Goal: Transaction & Acquisition: Book appointment/travel/reservation

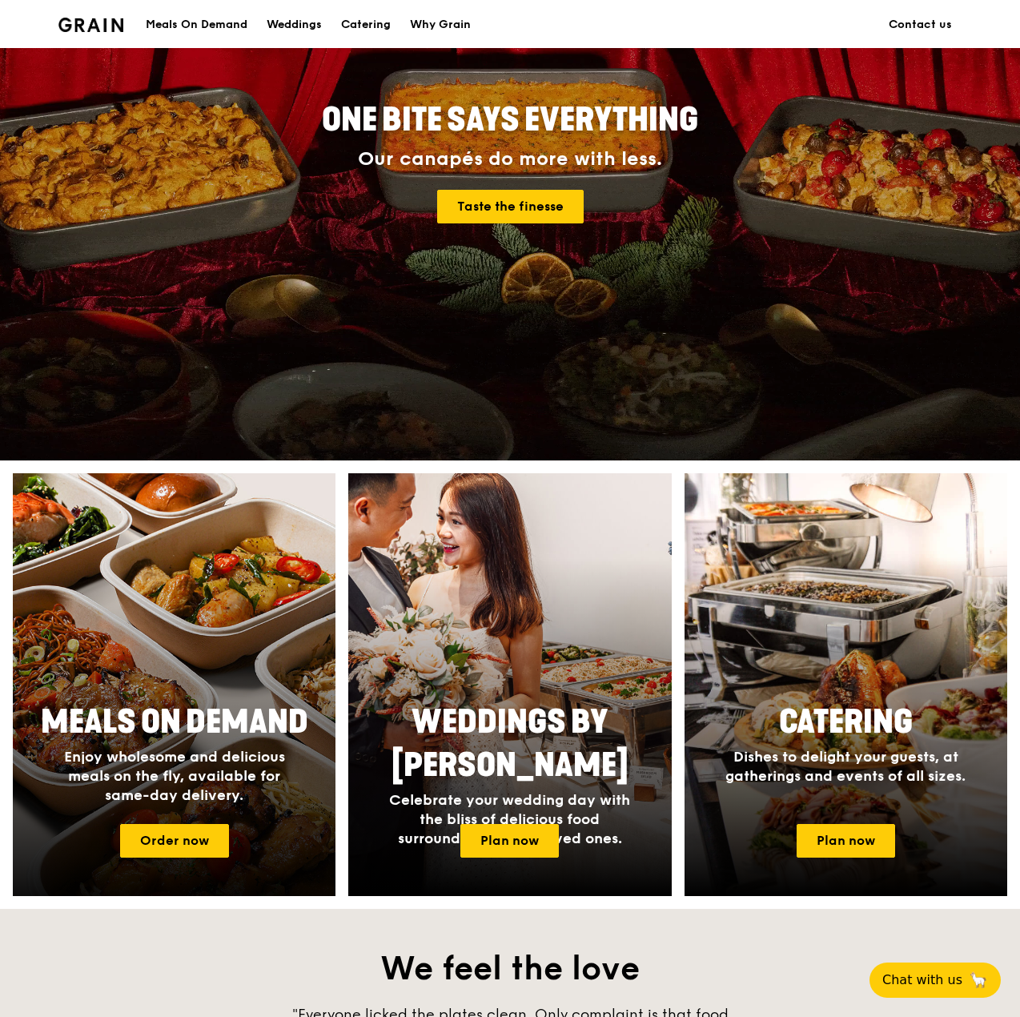
scroll to position [267, 0]
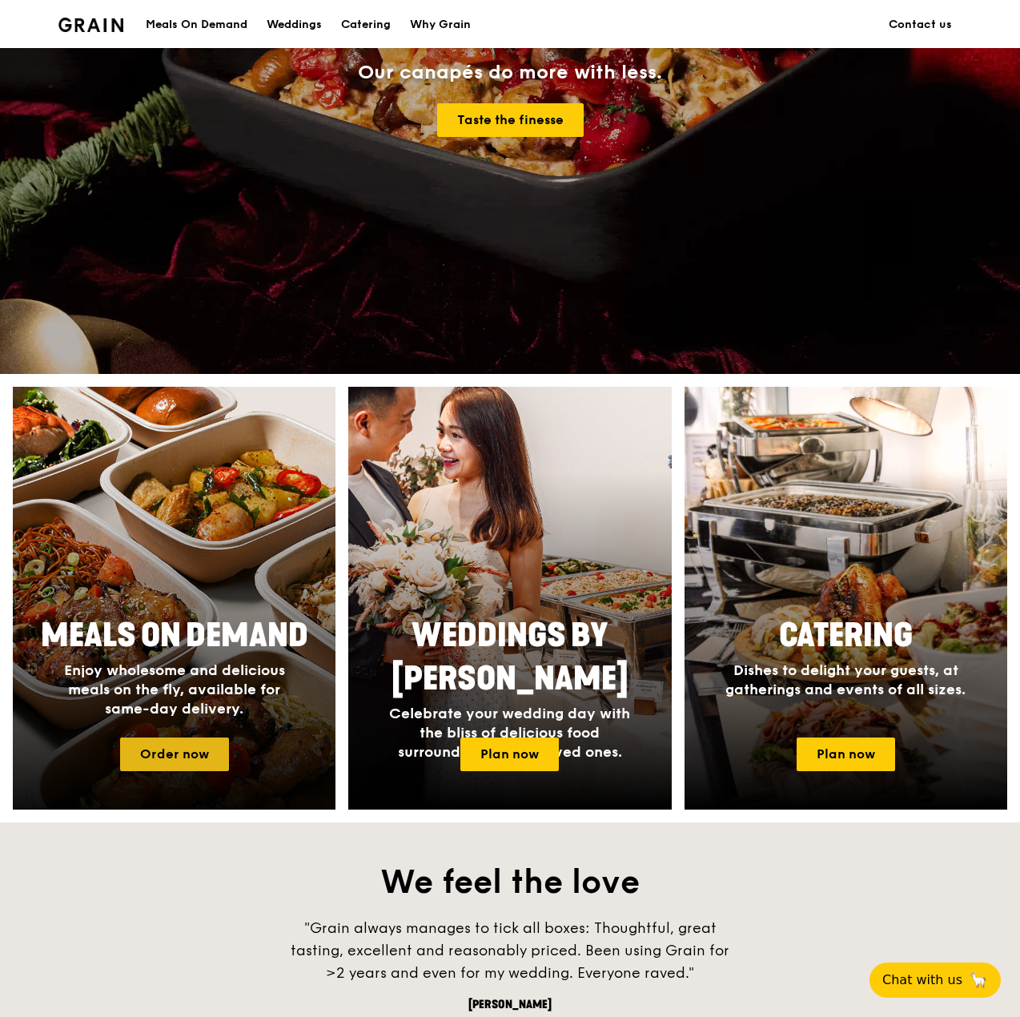
click at [179, 753] on link "Order now" at bounding box center [174, 754] width 109 height 34
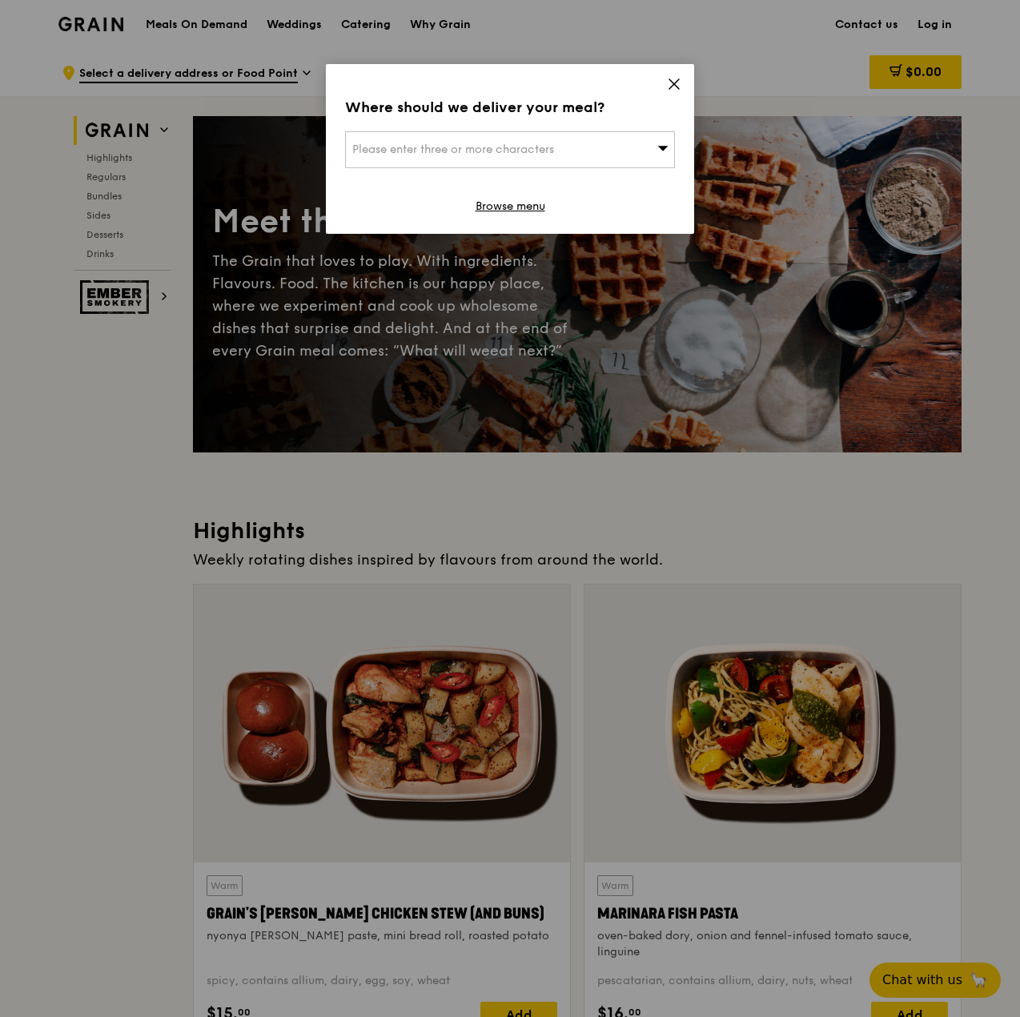
click at [638, 139] on div "Please enter three or more characters" at bounding box center [510, 149] width 330 height 37
click at [668, 89] on icon at bounding box center [674, 84] width 14 height 14
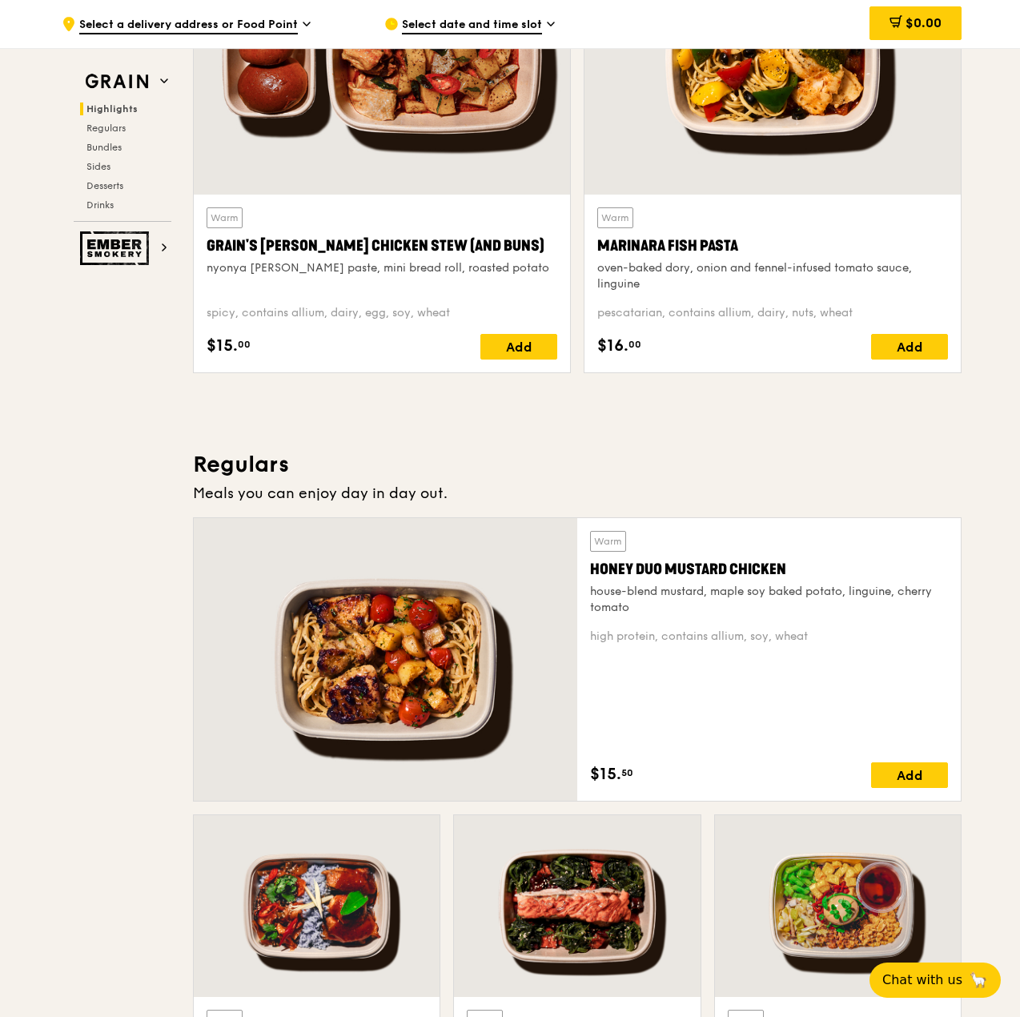
scroll to position [668, 0]
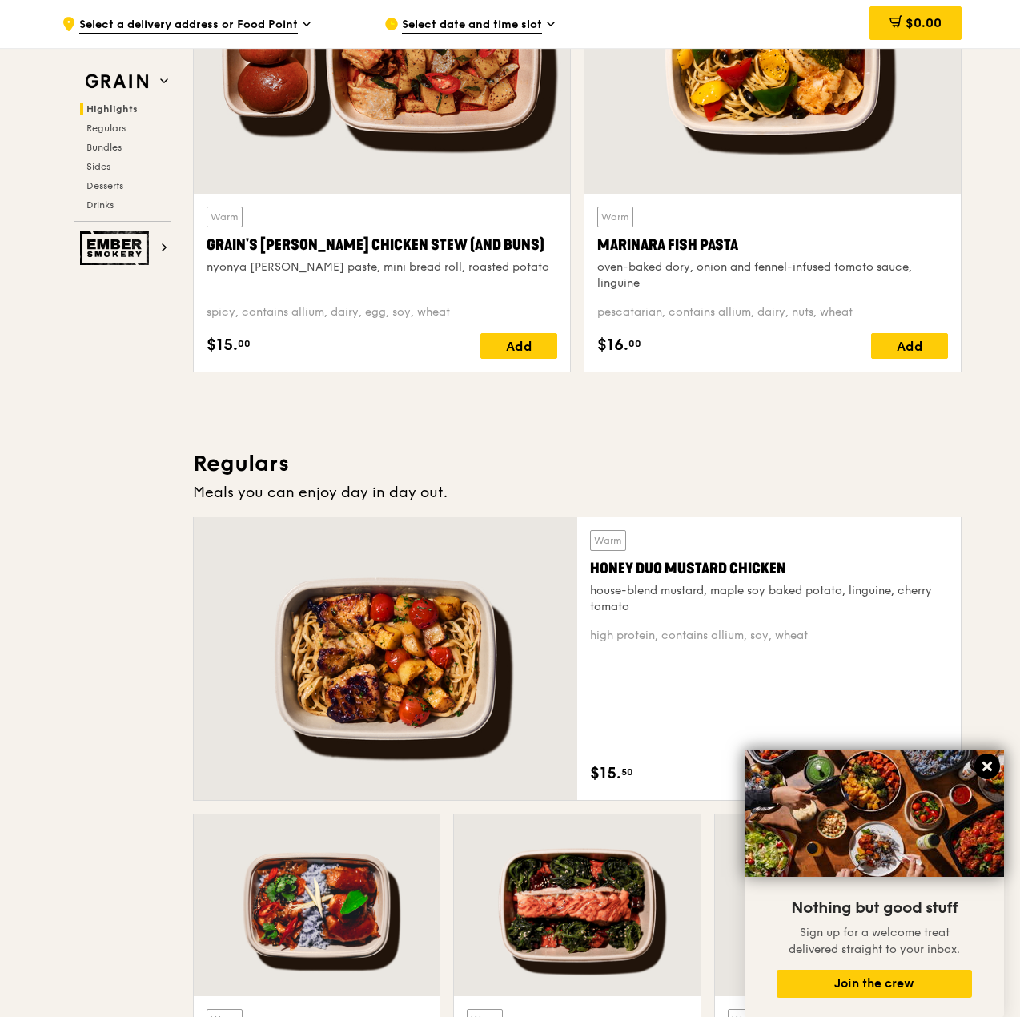
click at [992, 764] on icon at bounding box center [987, 766] width 14 height 14
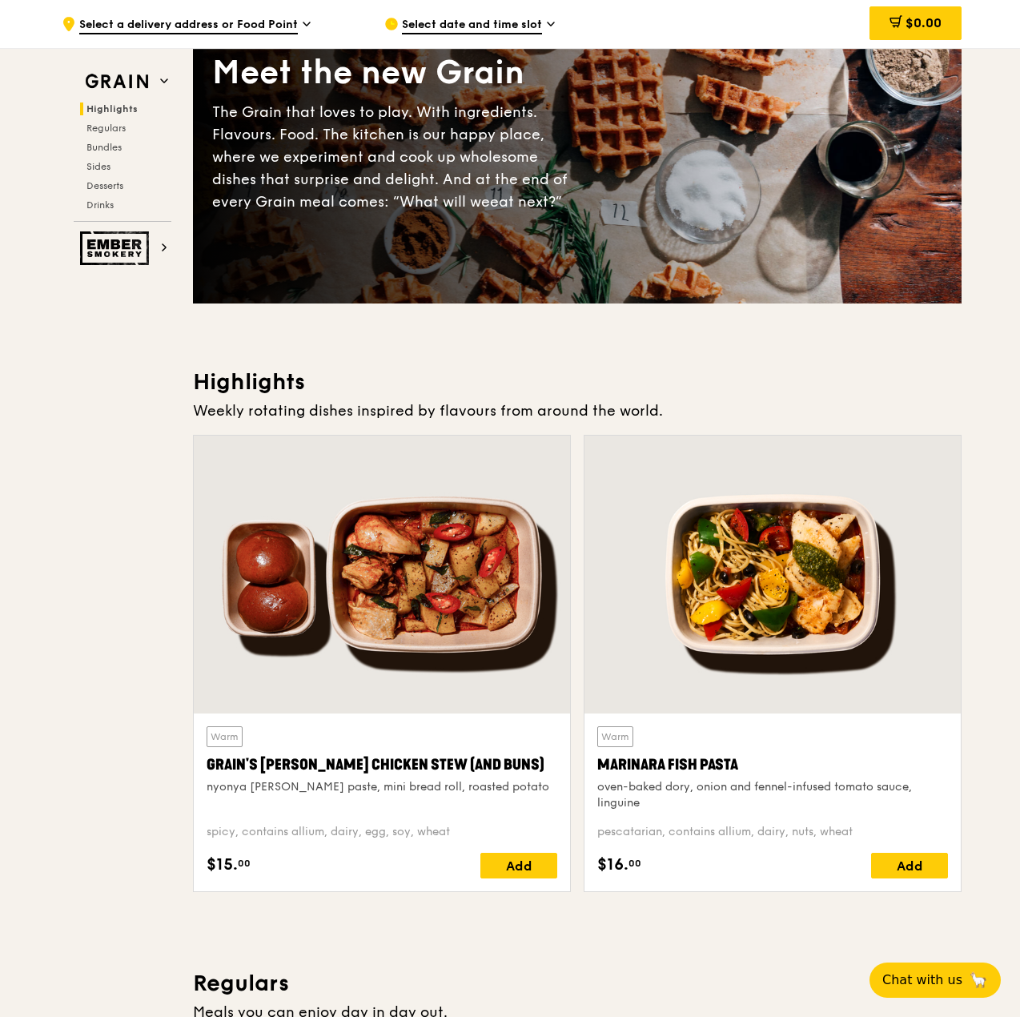
scroll to position [0, 0]
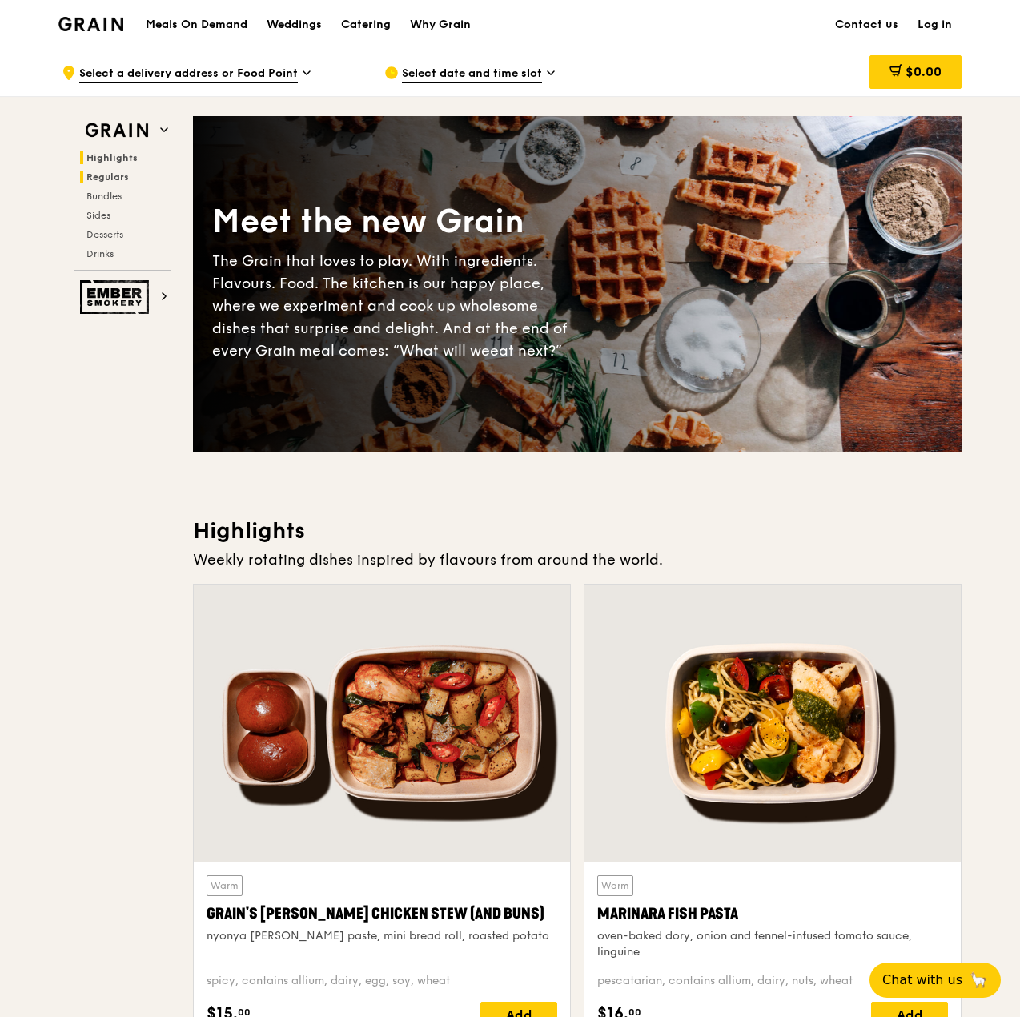
click at [111, 180] on span "Regulars" at bounding box center [107, 176] width 42 height 11
click at [206, 14] on div "Meals On Demand Weddings Catering Why Grain" at bounding box center [308, 24] width 344 height 49
click at [203, 23] on h1 "Meals On Demand" at bounding box center [197, 25] width 102 height 16
click at [70, 37] on div "Grain logo" at bounding box center [90, 23] width 65 height 48
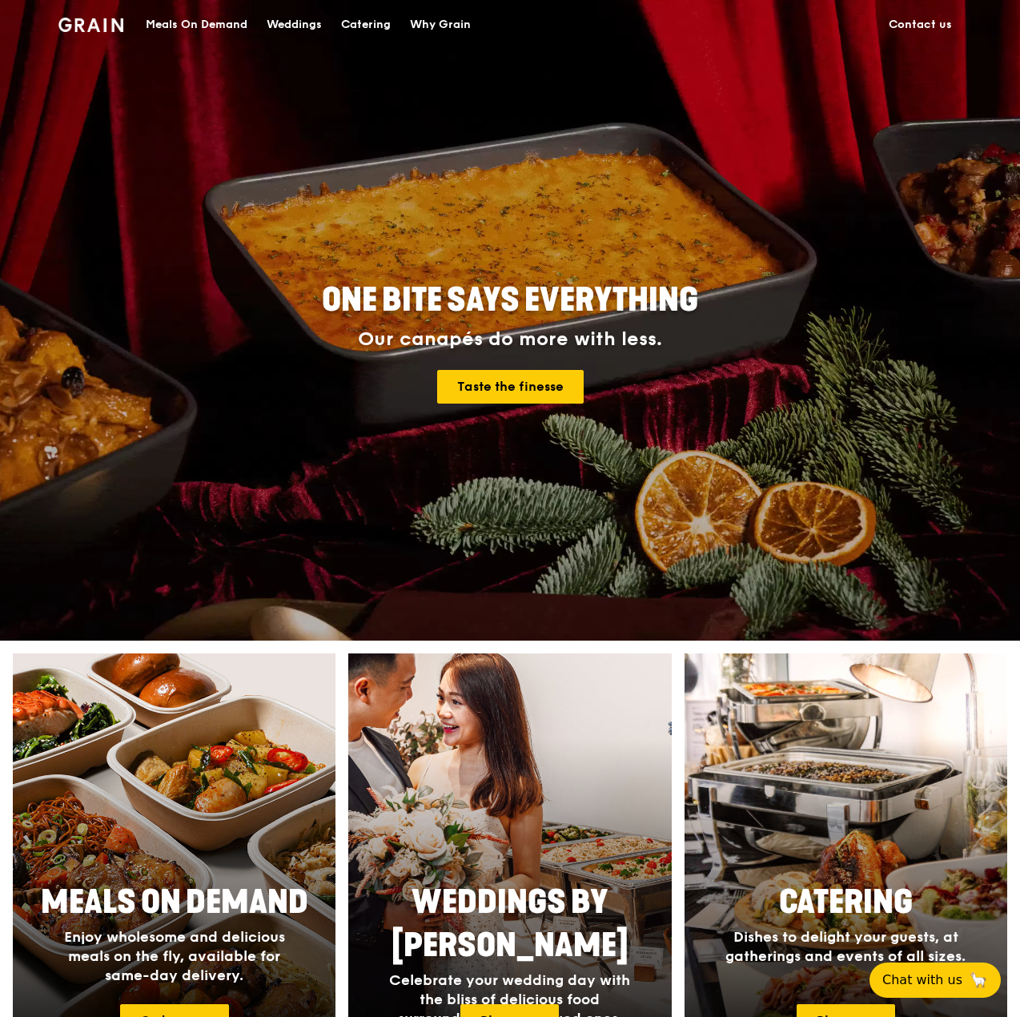
click at [74, 30] on img at bounding box center [90, 25] width 65 height 14
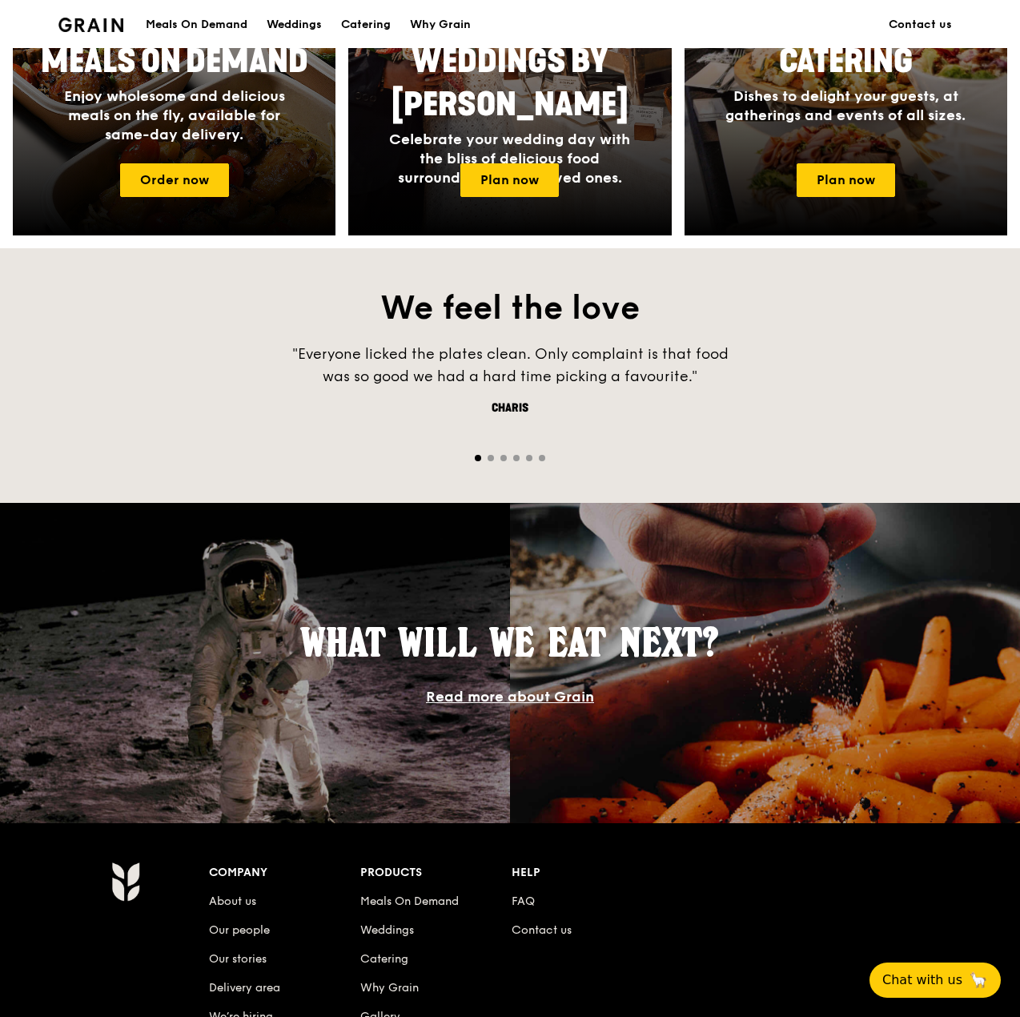
scroll to position [454, 0]
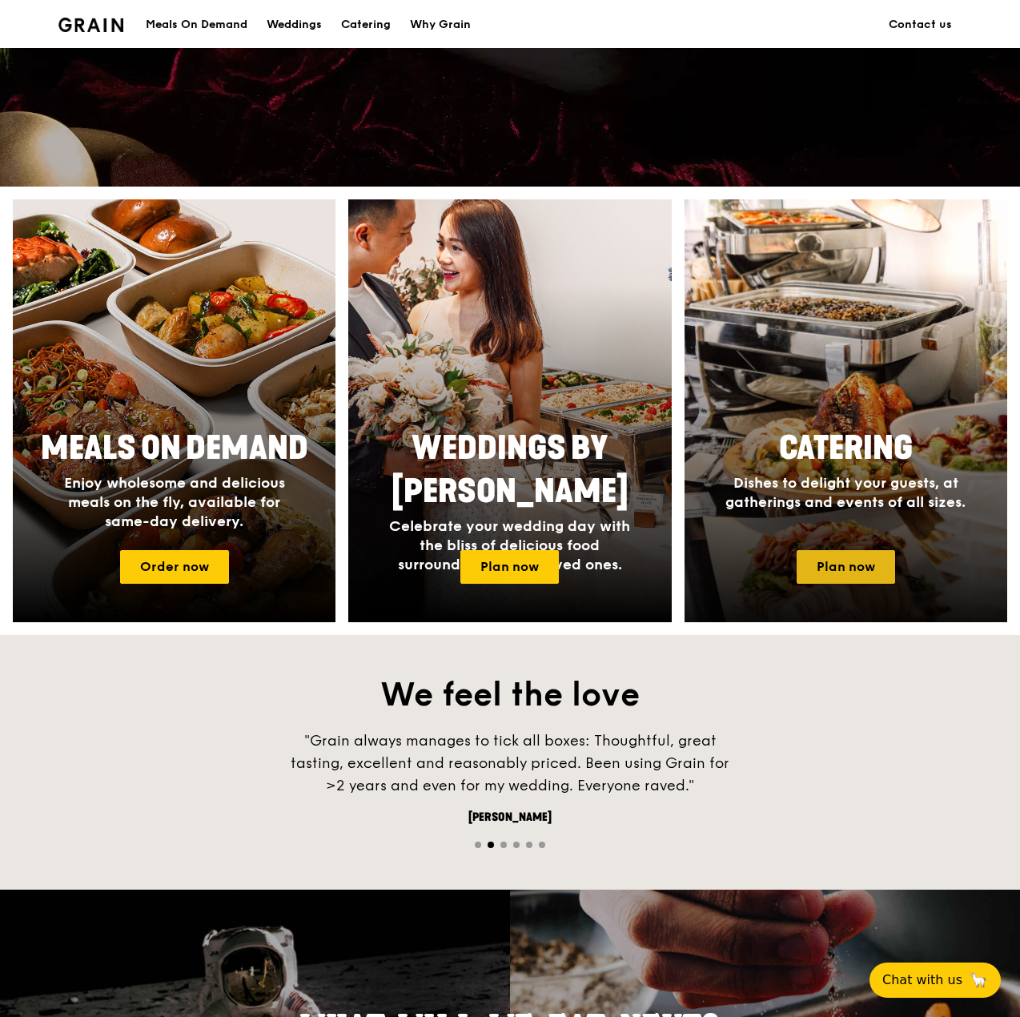
click at [846, 558] on link "Plan now" at bounding box center [846, 567] width 98 height 34
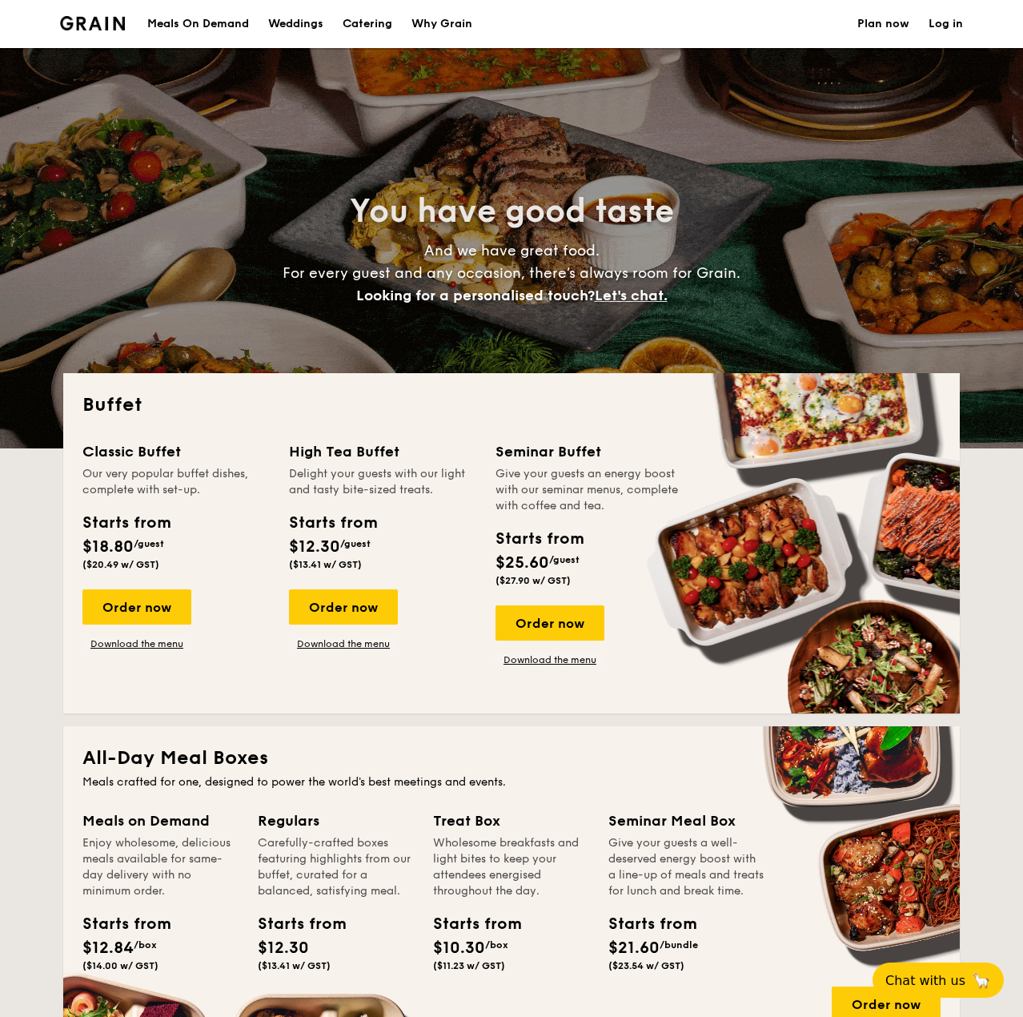
select select
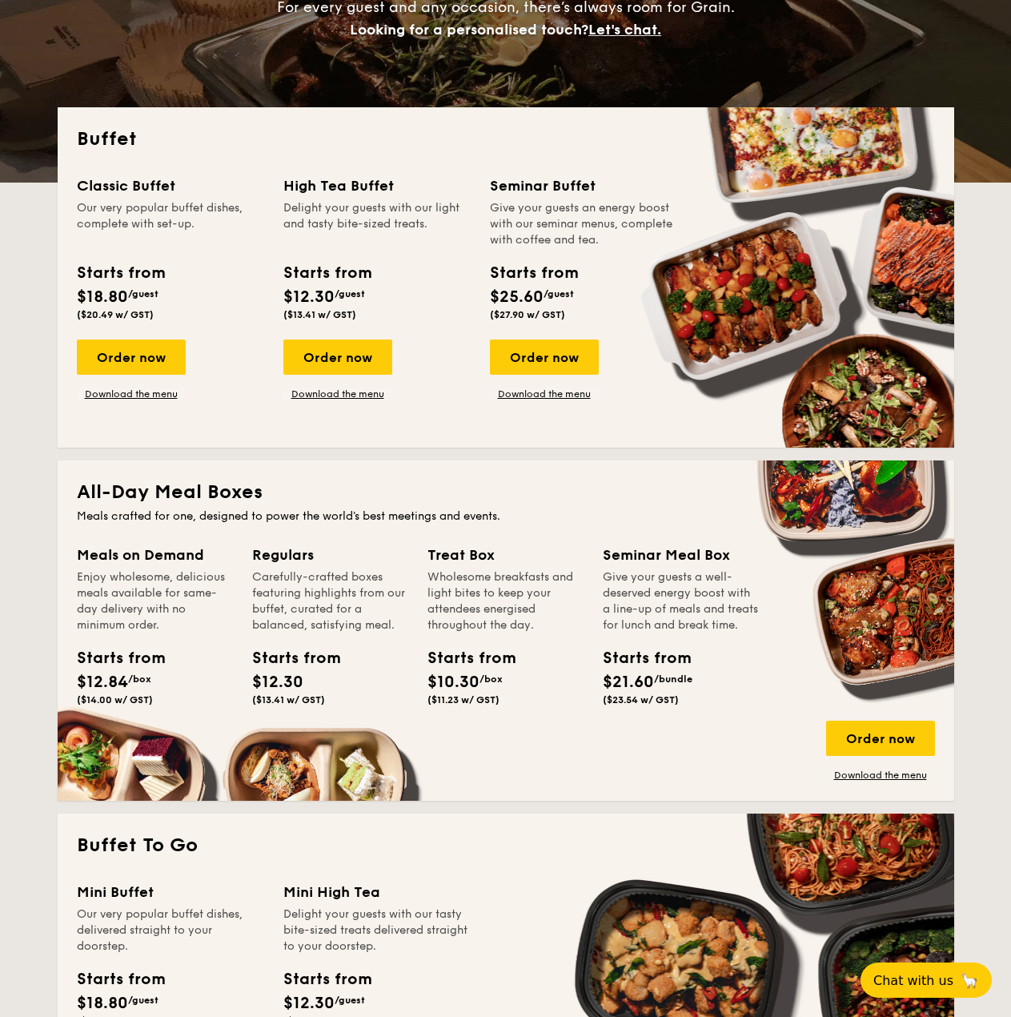
scroll to position [134, 0]
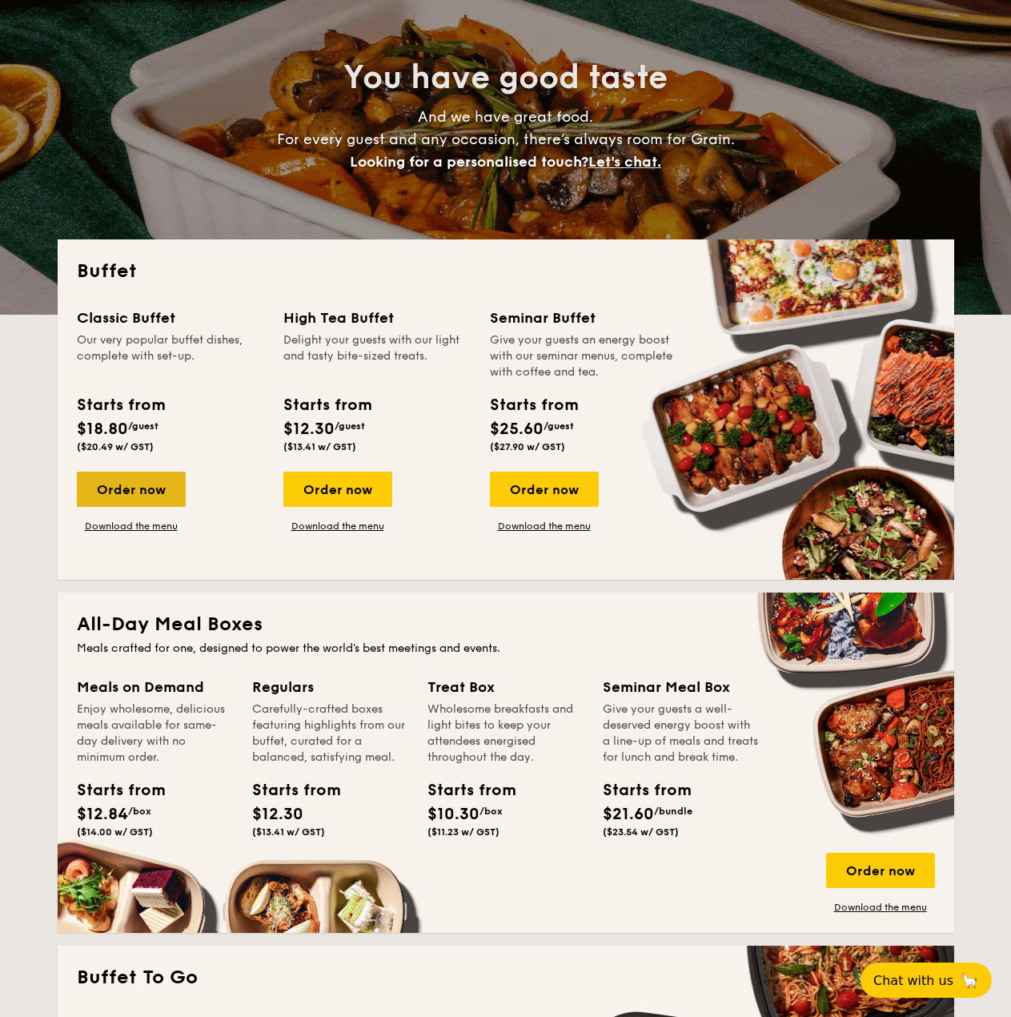
click at [135, 489] on div "Order now" at bounding box center [131, 489] width 109 height 35
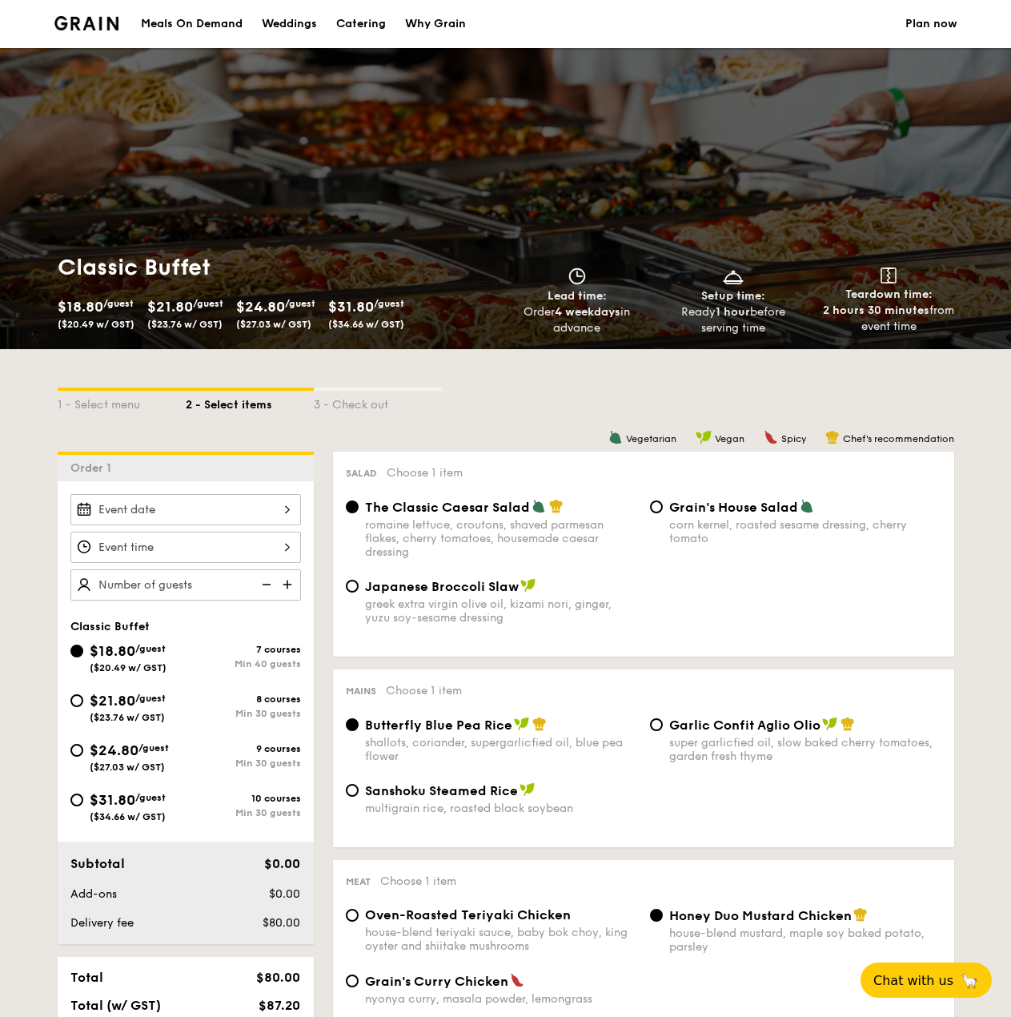
click at [93, 701] on span "$21.80" at bounding box center [113, 701] width 46 height 18
click at [83, 701] on input "$21.80 /guest ($23.76 w/ GST) 8 courses Min 30 guests" at bounding box center [76, 700] width 13 height 13
radio input "true"
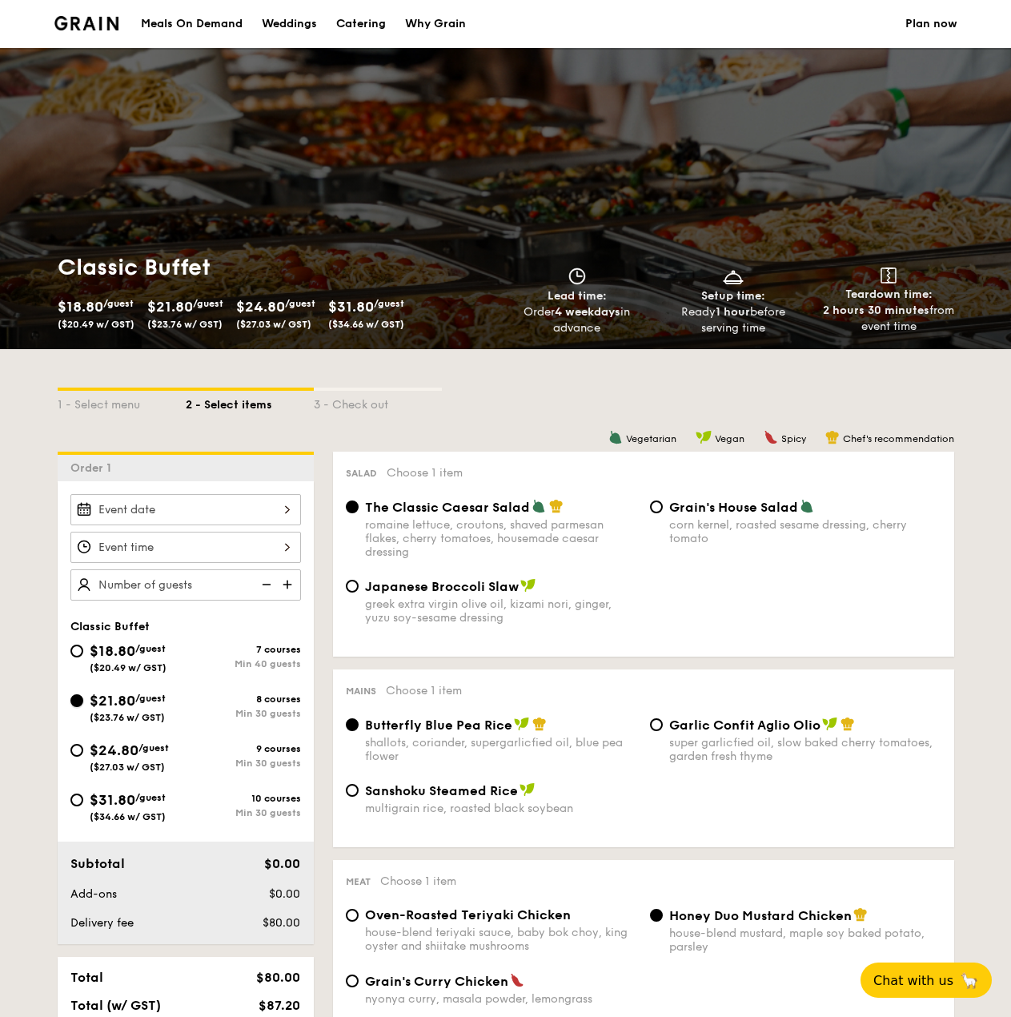
radio input "true"
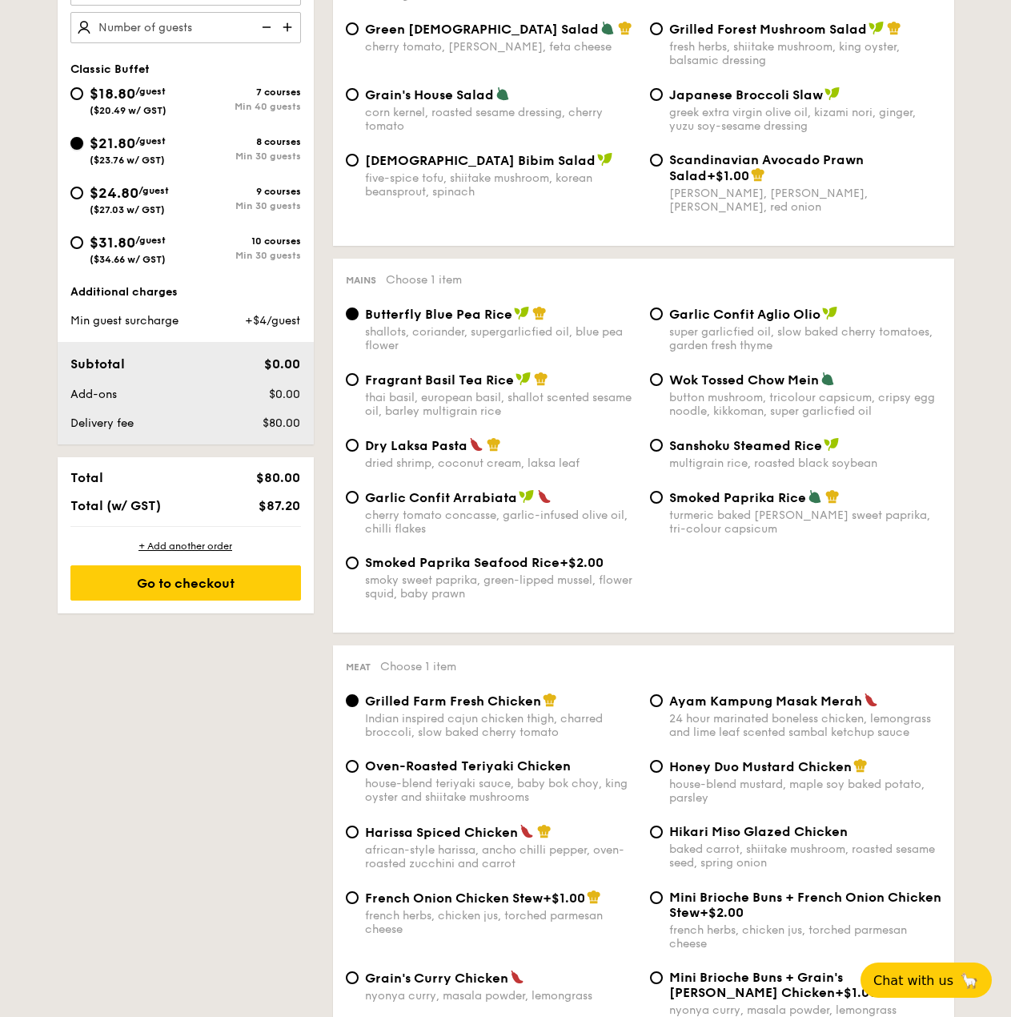
scroll to position [267, 0]
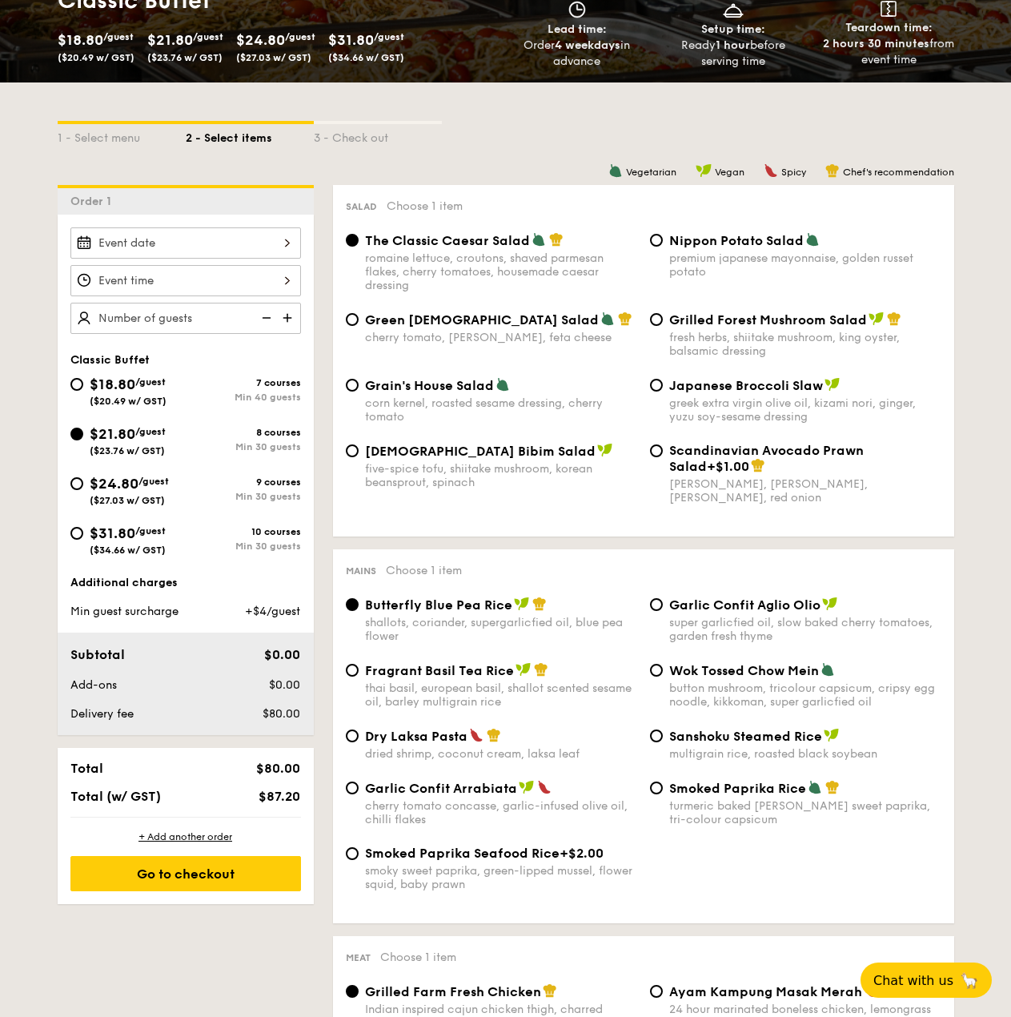
click at [287, 321] on img at bounding box center [289, 318] width 24 height 30
type input "30 guests"
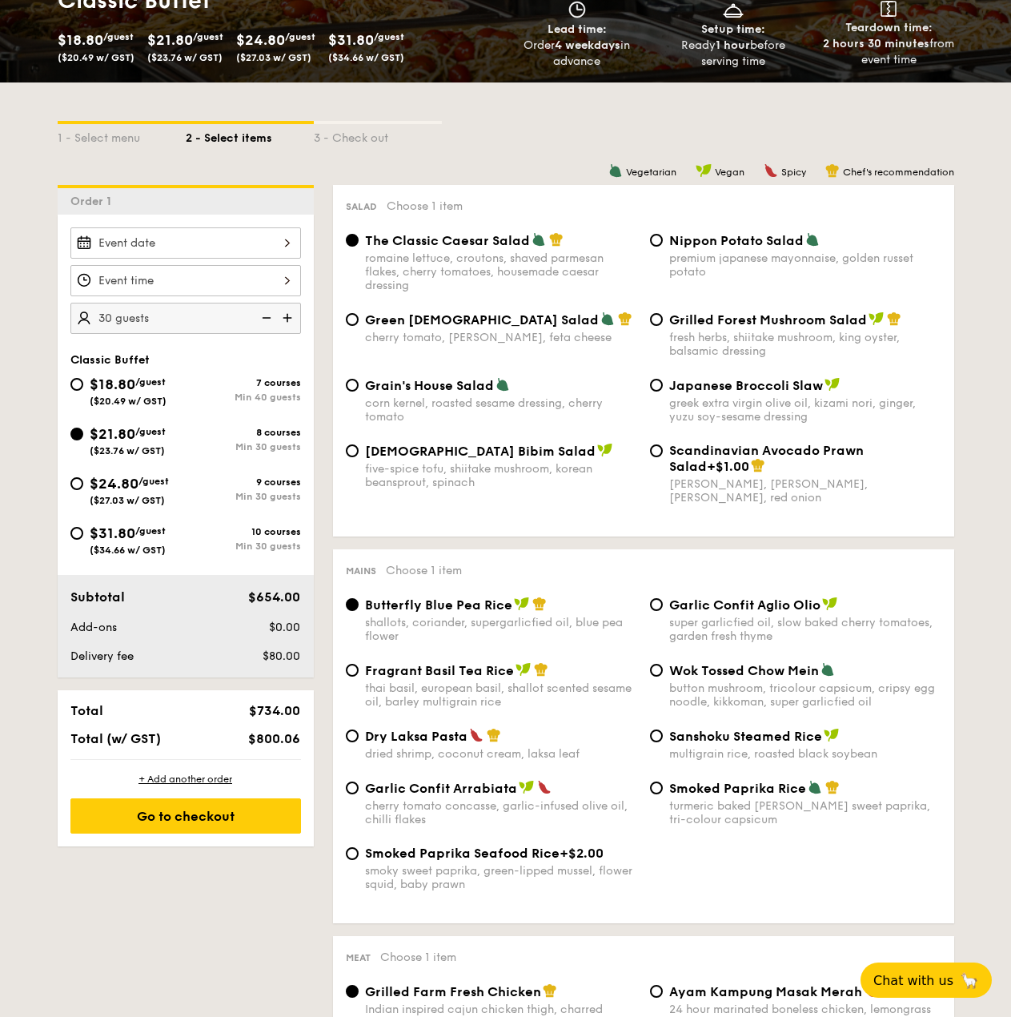
scroll to position [0, 0]
